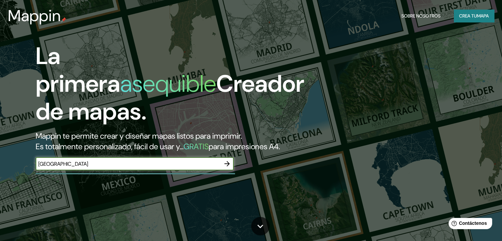
type input "[GEOGRAPHIC_DATA]"
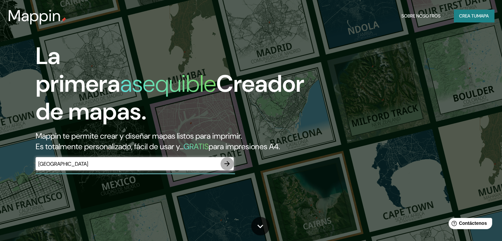
click at [228, 166] on icon "button" at bounding box center [226, 163] width 5 height 5
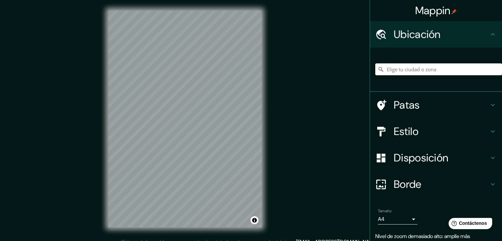
click at [400, 68] on input "Elige tu ciudad o zona" at bounding box center [438, 69] width 127 height 12
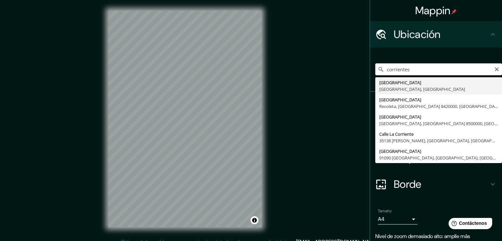
type input "[GEOGRAPHIC_DATA], [GEOGRAPHIC_DATA], [GEOGRAPHIC_DATA]"
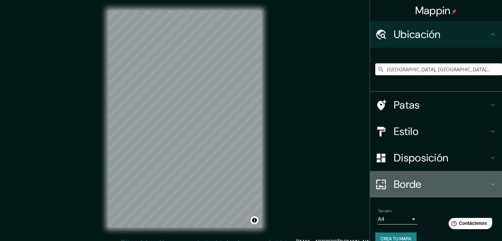
click at [467, 180] on h4 "Borde" at bounding box center [440, 183] width 95 height 13
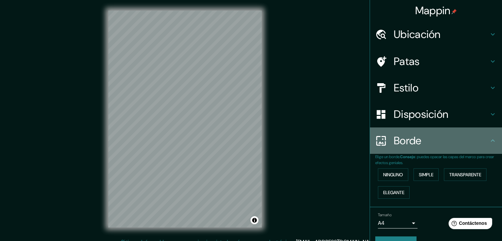
click at [447, 148] on div "Borde" at bounding box center [436, 140] width 132 height 26
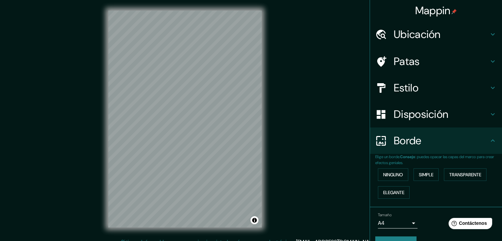
click at [454, 124] on div "Disposición" at bounding box center [436, 114] width 132 height 26
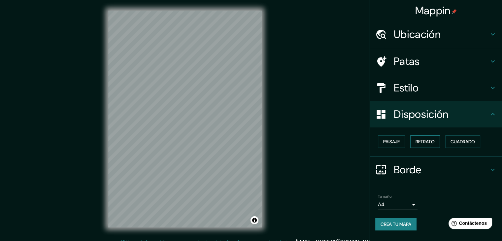
click at [423, 145] on font "Retrato" at bounding box center [424, 141] width 19 height 9
click at [396, 143] on font "Paisaje" at bounding box center [391, 141] width 16 height 6
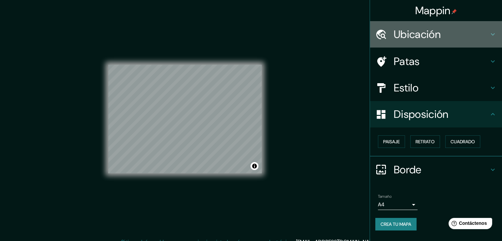
click at [443, 36] on h4 "Ubicación" at bounding box center [440, 34] width 95 height 13
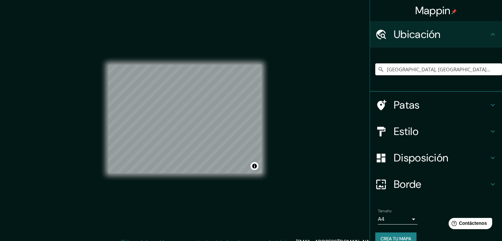
click at [471, 108] on h4 "Patas" at bounding box center [440, 104] width 95 height 13
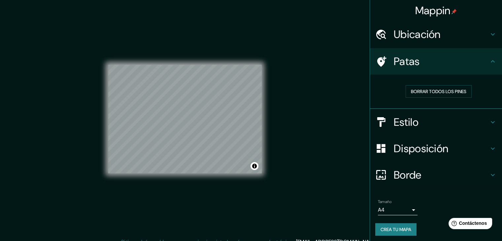
click at [476, 122] on h4 "Estilo" at bounding box center [440, 121] width 95 height 13
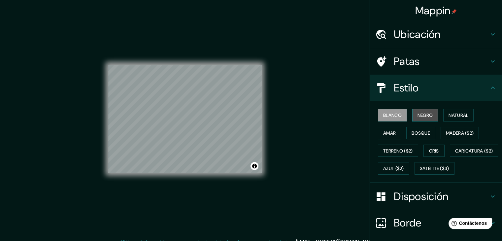
click at [428, 113] on font "Negro" at bounding box center [424, 115] width 15 height 6
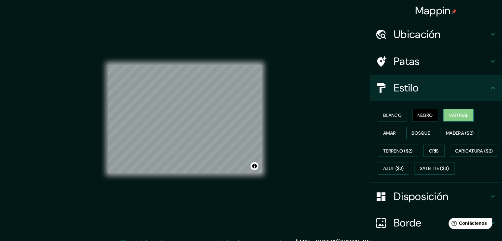
click at [459, 115] on font "Natural" at bounding box center [458, 115] width 20 height 6
click at [385, 134] on font "Amar" at bounding box center [389, 133] width 13 height 6
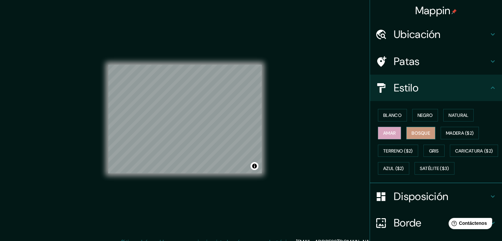
click at [423, 129] on font "Bosque" at bounding box center [420, 133] width 18 height 9
click at [448, 131] on font "Madera ($2)" at bounding box center [459, 133] width 28 height 6
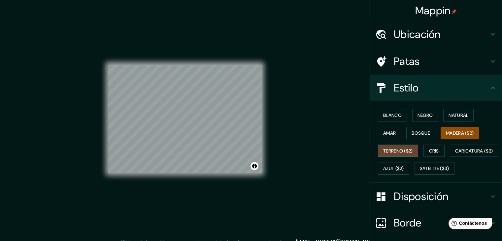
click at [388, 151] on font "Terreno ($2)" at bounding box center [398, 151] width 30 height 6
click at [429, 148] on font "Gris" at bounding box center [434, 151] width 10 height 6
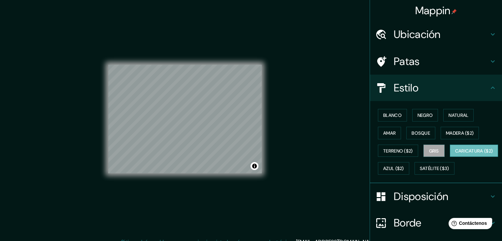
click at [455, 154] on font "Caricatura ($2)" at bounding box center [474, 151] width 38 height 6
click at [404, 168] on font "Azul ($2)" at bounding box center [393, 169] width 21 height 6
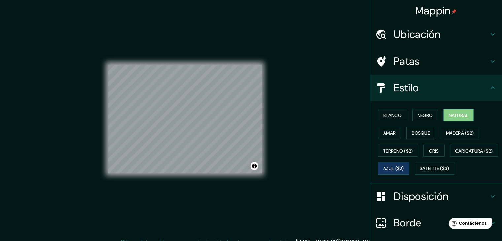
click at [456, 114] on font "Natural" at bounding box center [458, 115] width 20 height 6
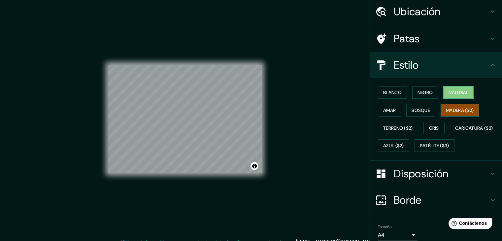
scroll to position [66, 0]
